Goal: Task Accomplishment & Management: Use online tool/utility

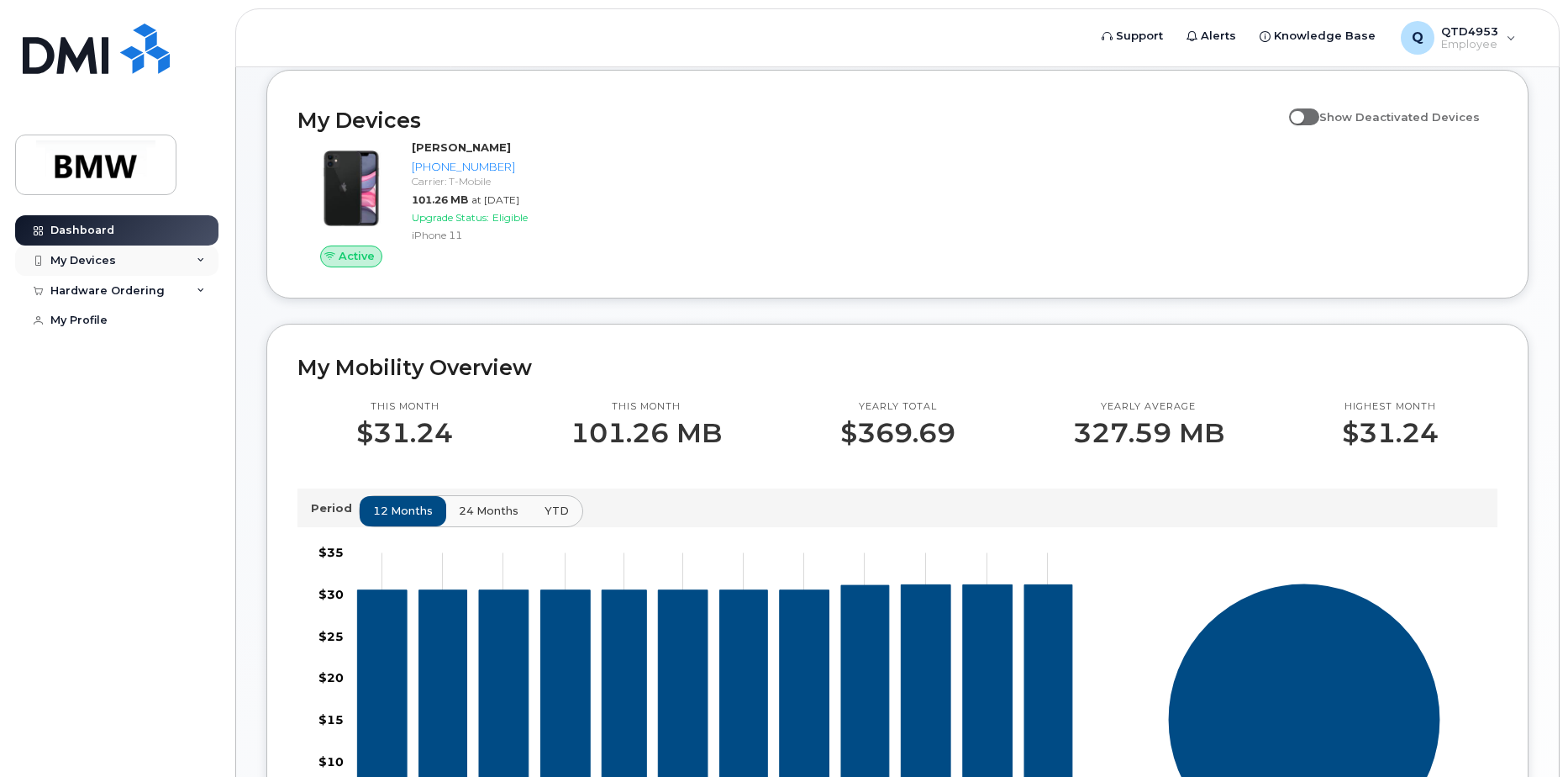
scroll to position [155, 0]
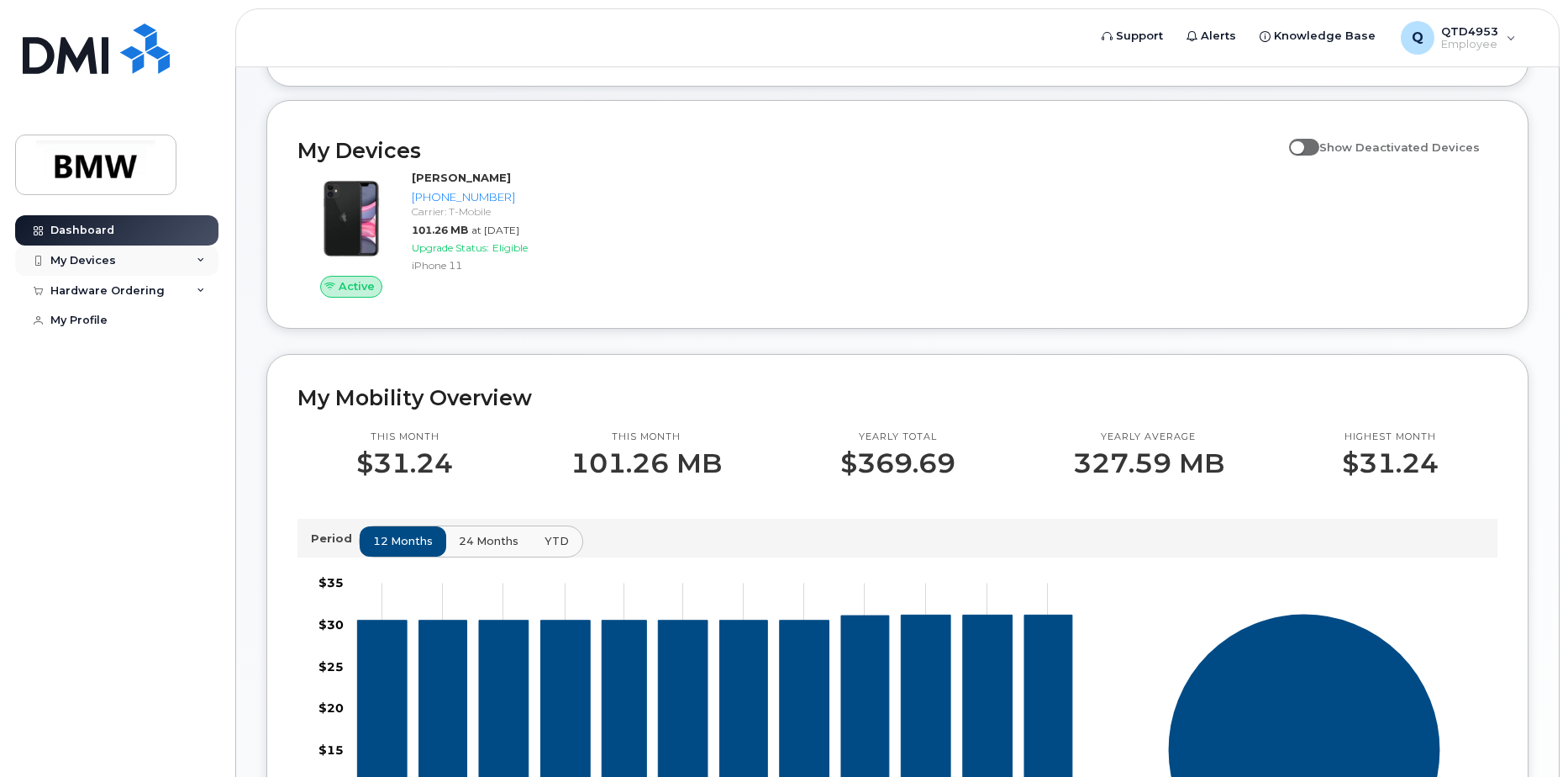
click at [205, 262] on div "My Devices" at bounding box center [117, 261] width 203 height 30
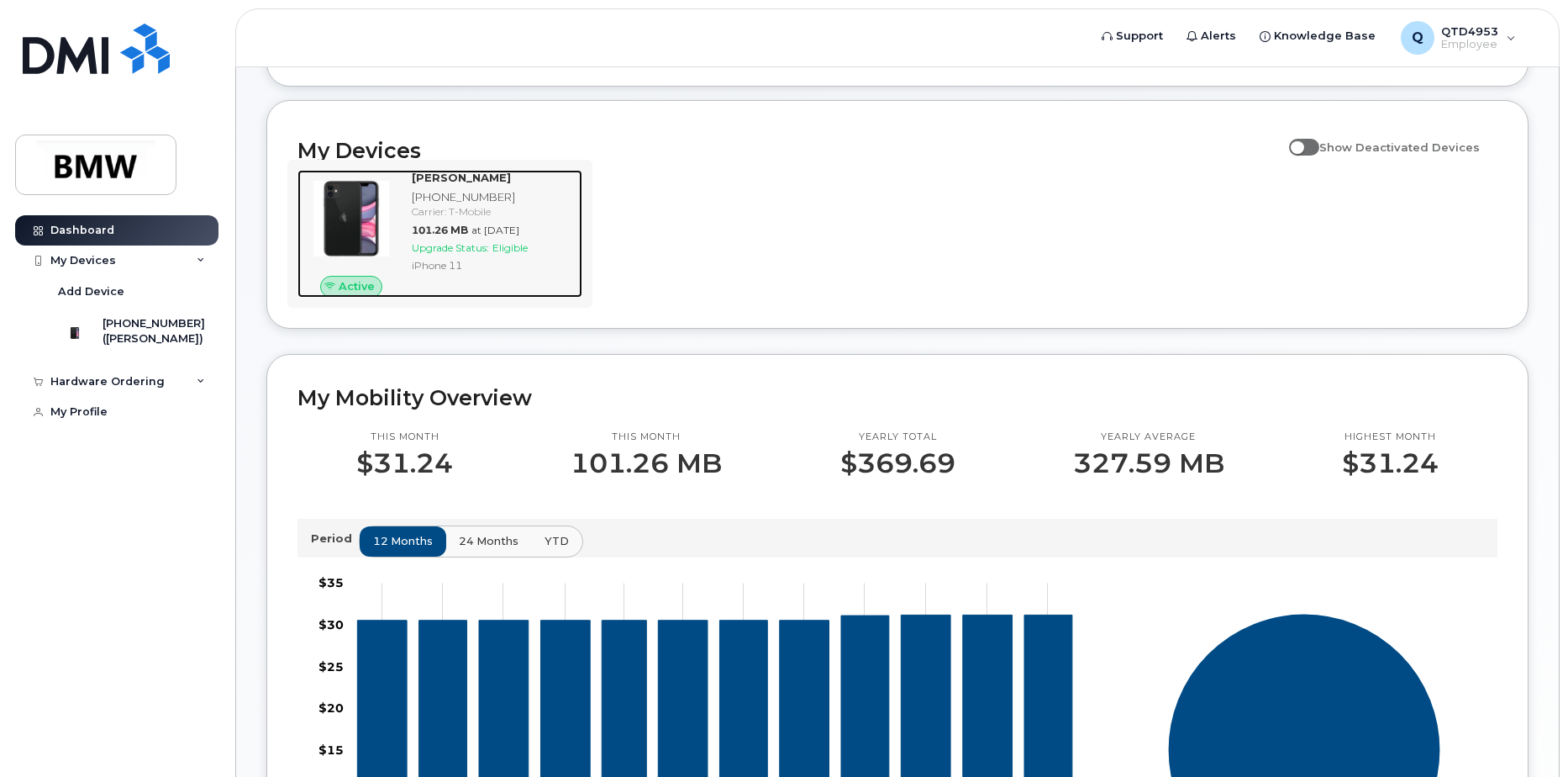
click at [377, 258] on img at bounding box center [351, 219] width 81 height 81
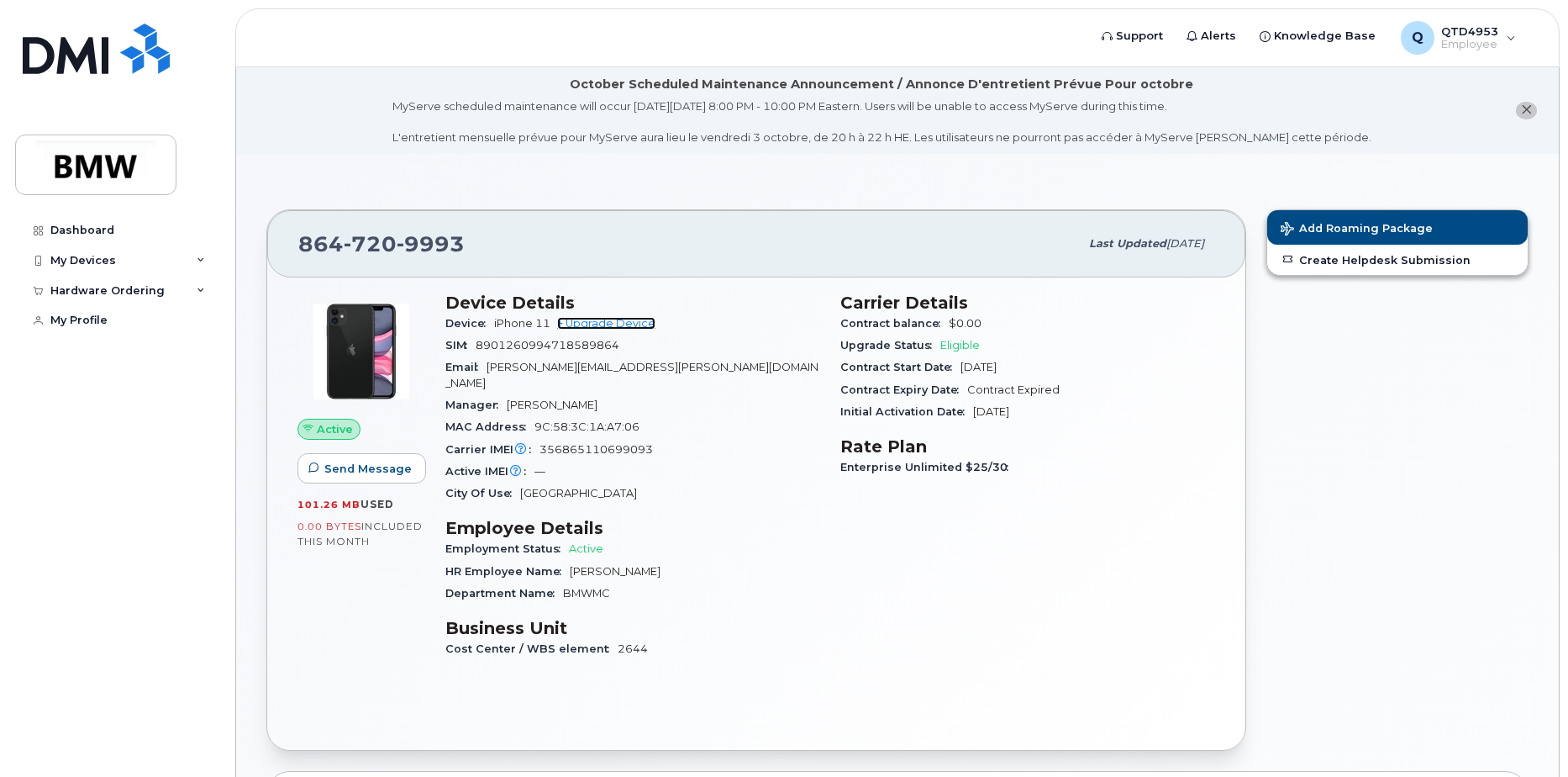
click at [586, 322] on link "+ Upgrade Device" at bounding box center [606, 323] width 98 height 13
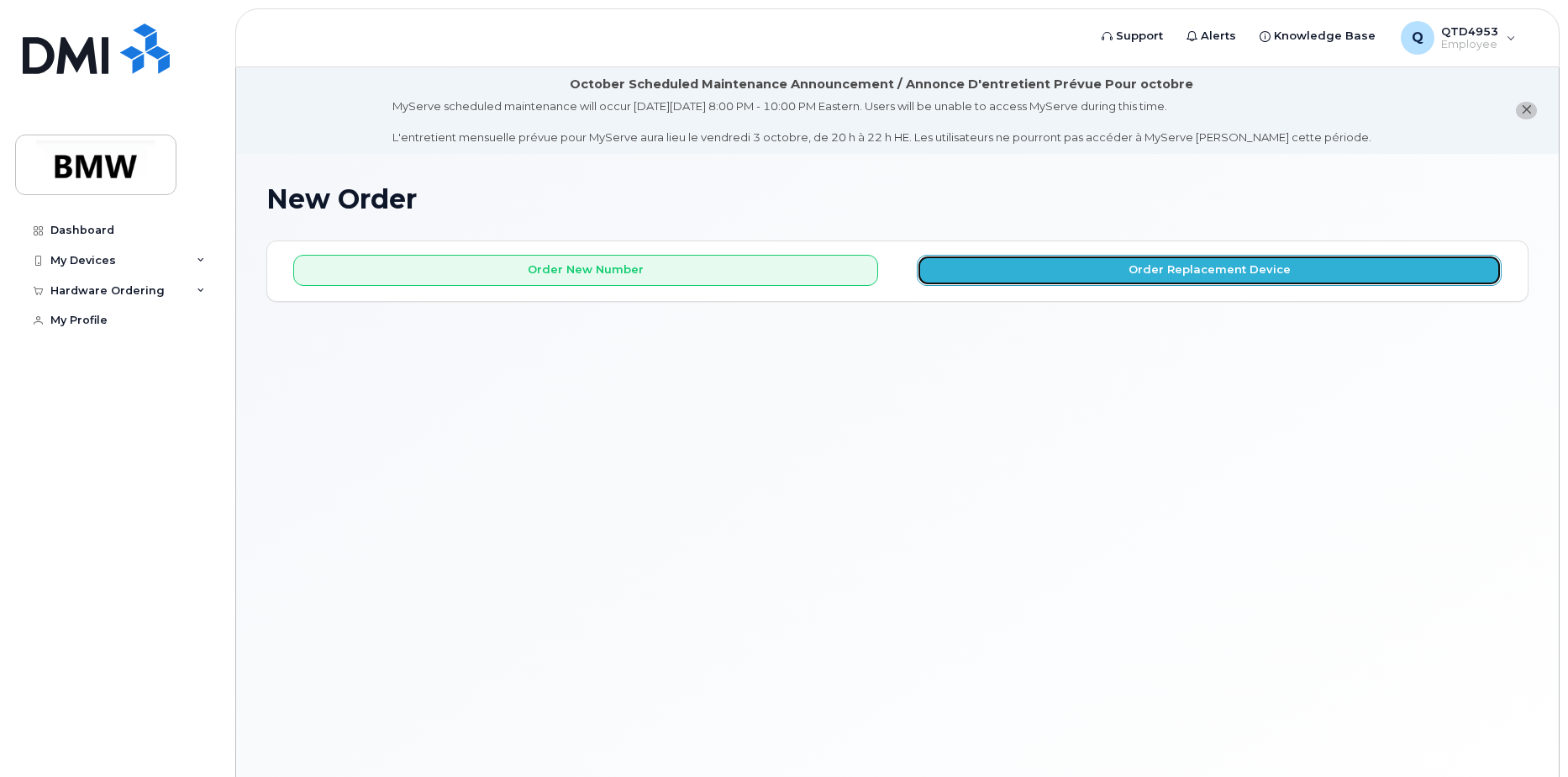
click at [1256, 267] on button "Order Replacement Device" at bounding box center [1209, 270] width 585 height 31
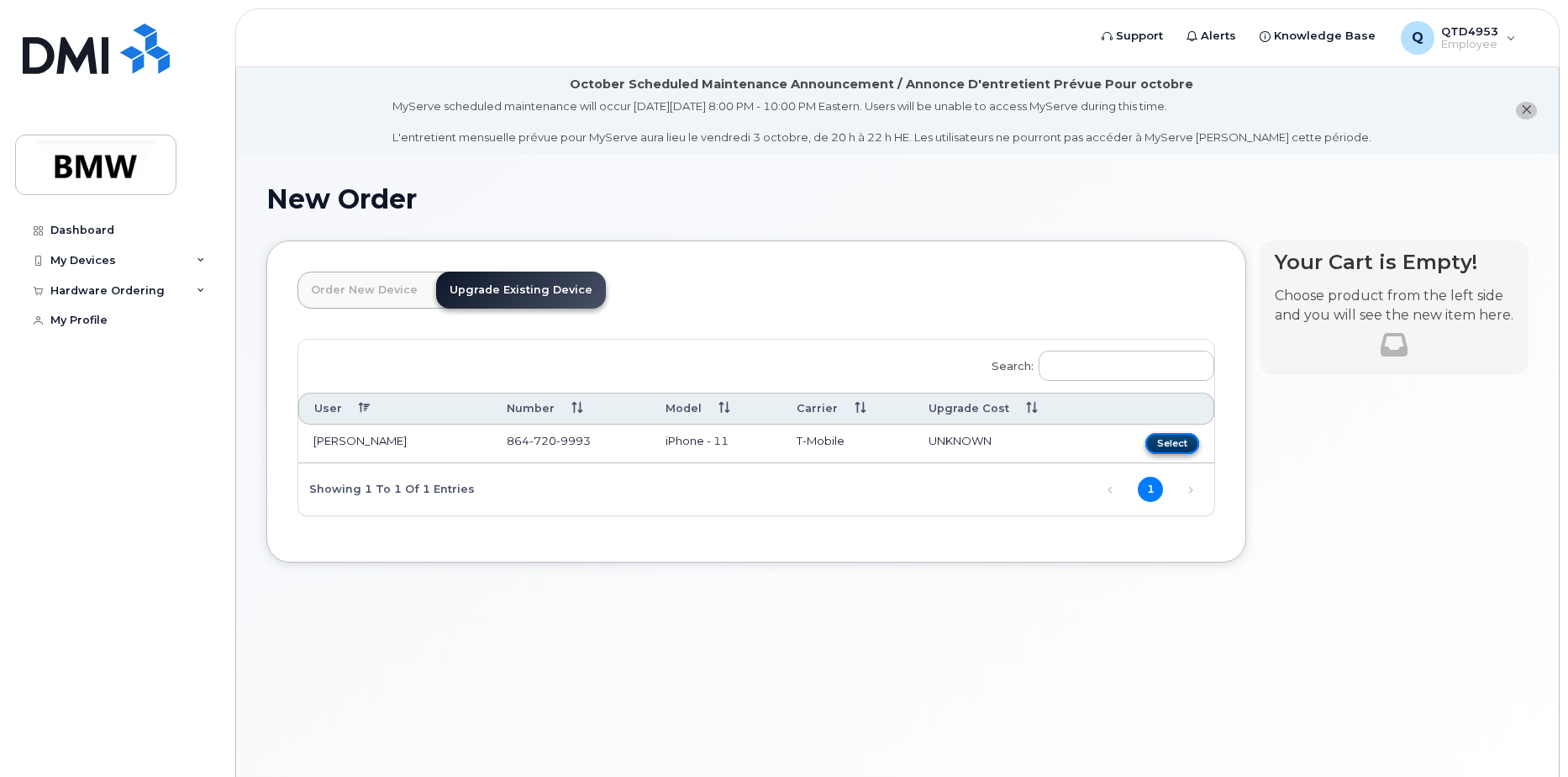
click at [1165, 444] on button "Select" at bounding box center [1173, 443] width 54 height 21
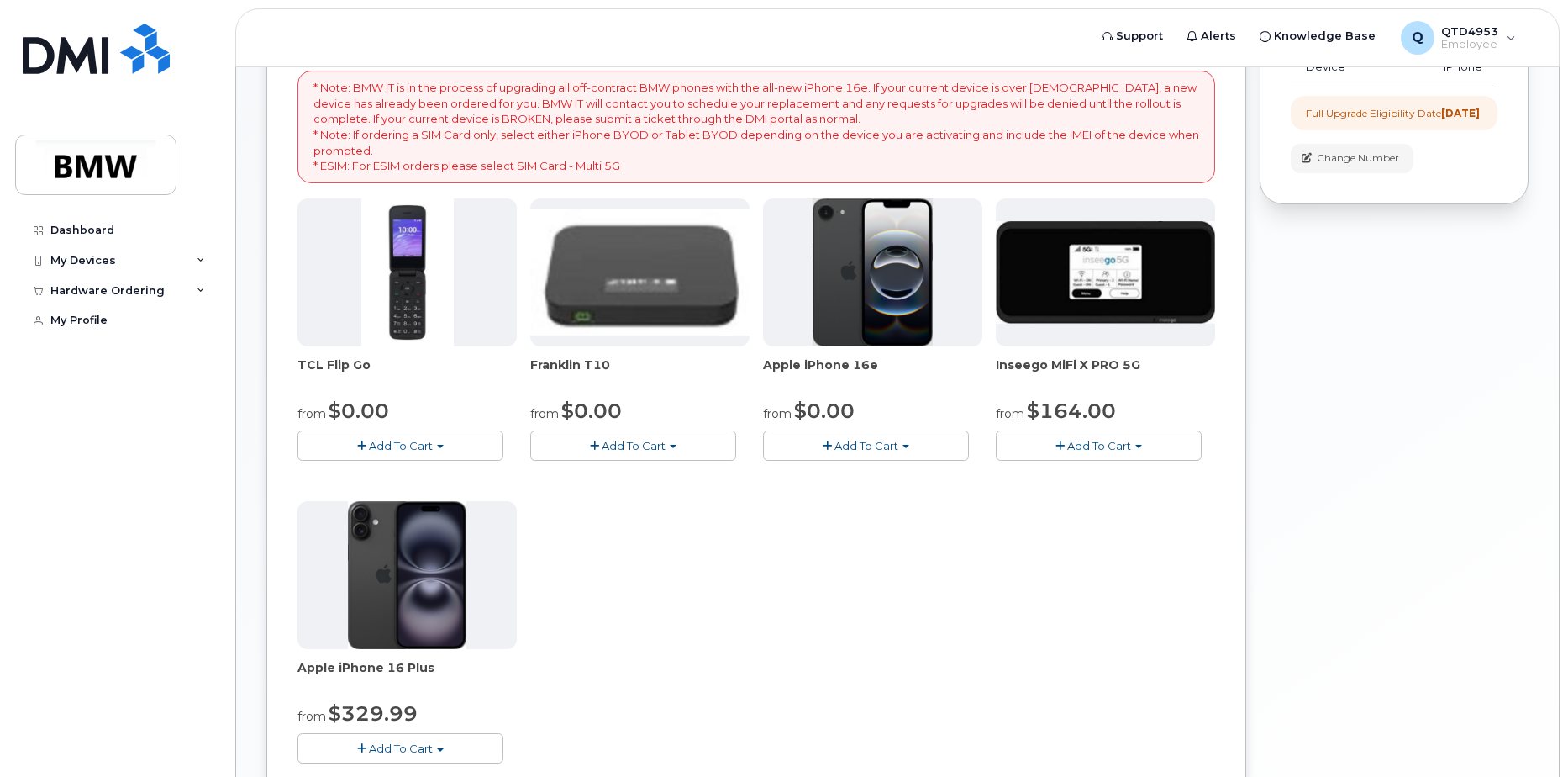
scroll to position [336, 0]
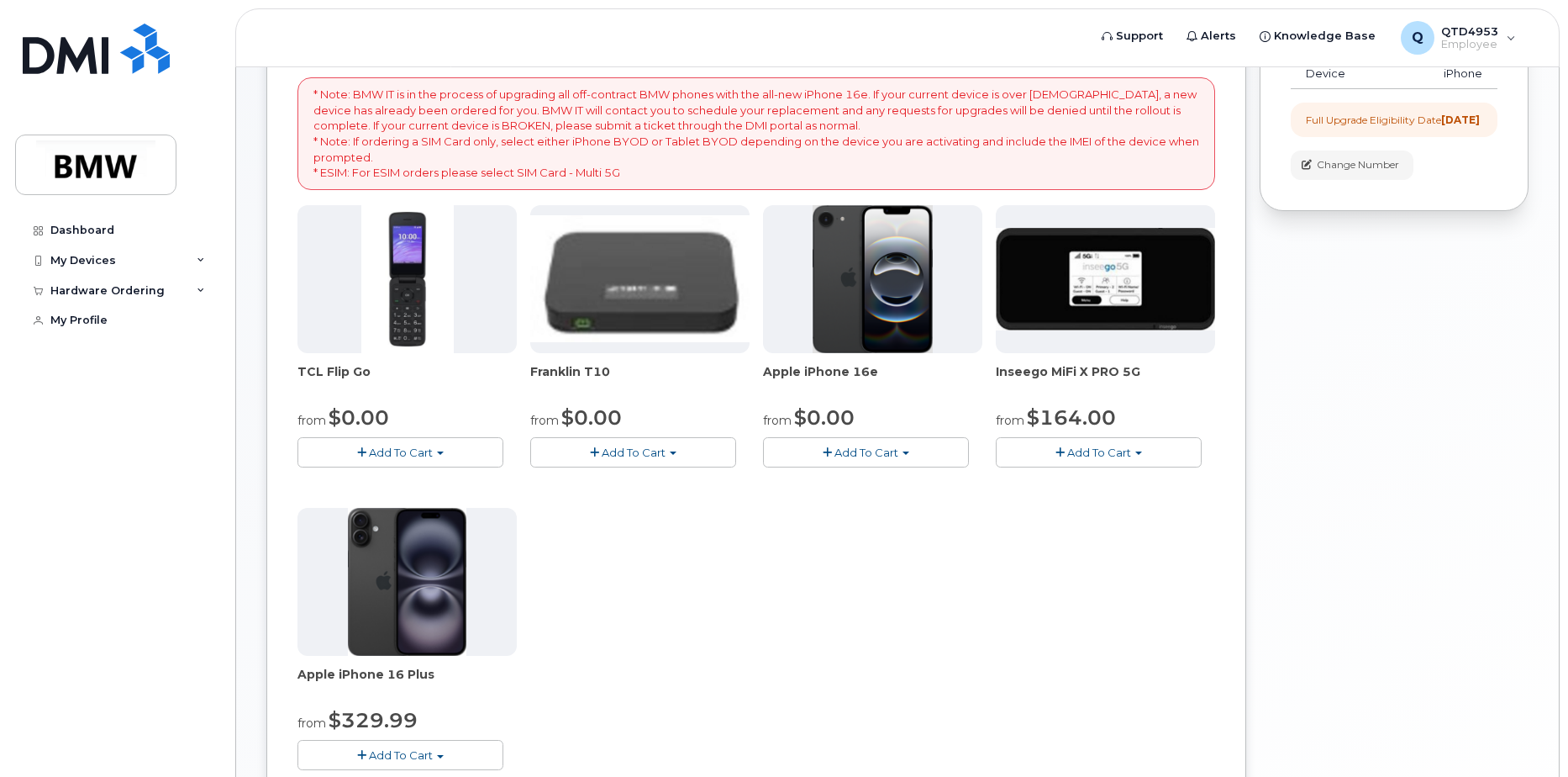
click at [416, 281] on img at bounding box center [407, 279] width 92 height 148
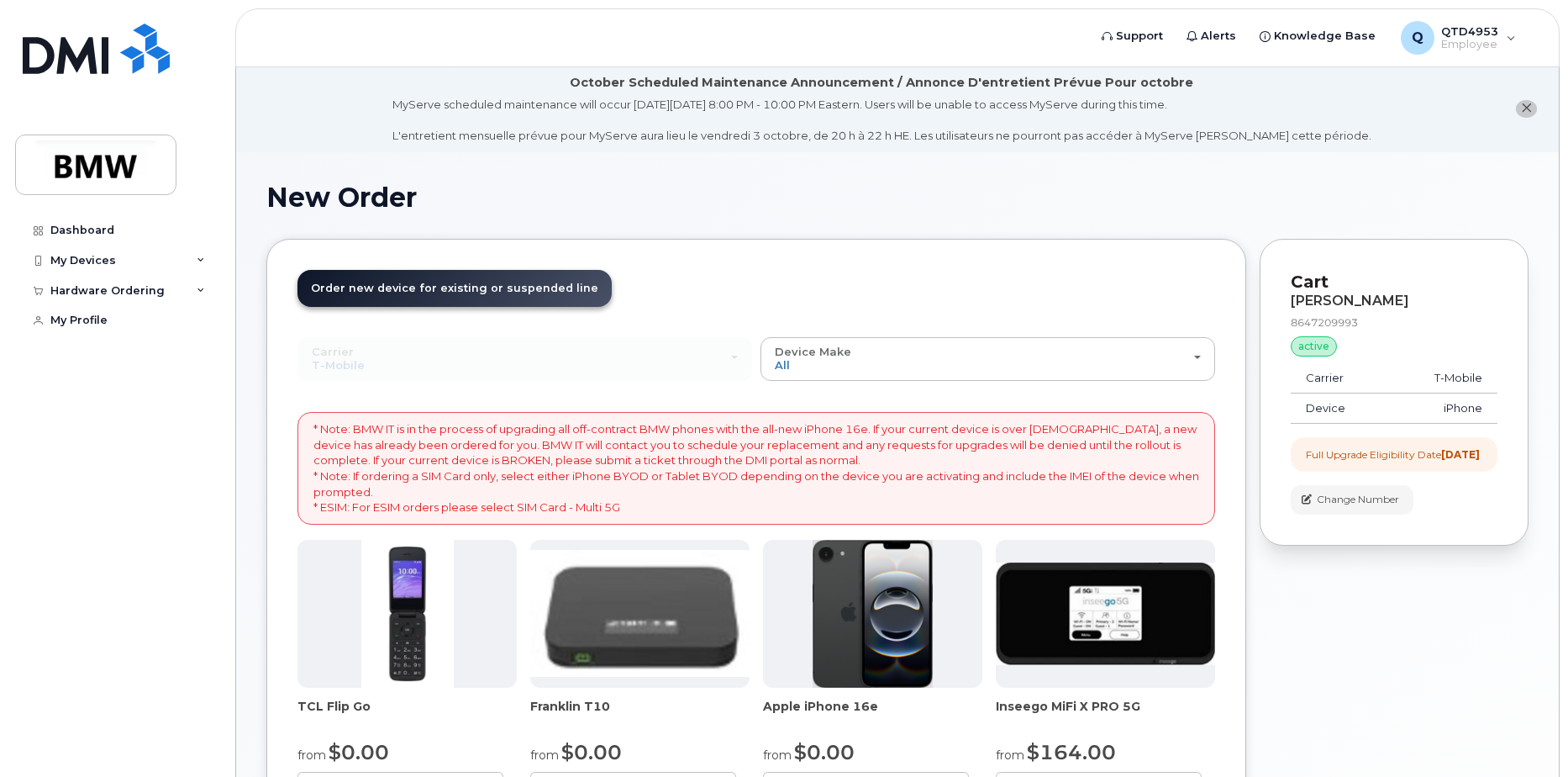
scroll to position [0, 0]
